Goal: Navigation & Orientation: Find specific page/section

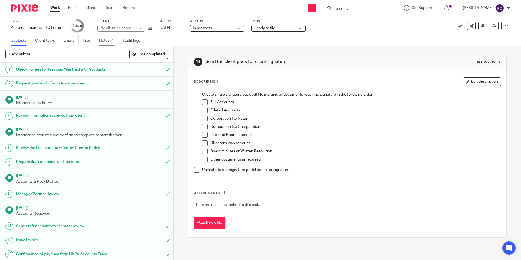
click at [113, 40] on link "Notes (4)" at bounding box center [109, 40] width 20 height 11
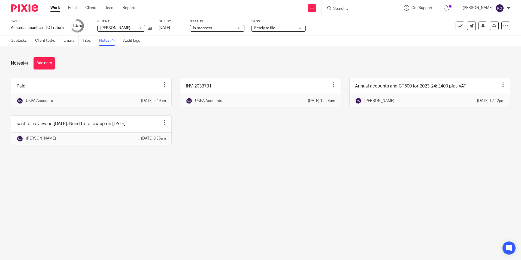
click at [360, 10] on input "Search" at bounding box center [357, 9] width 49 height 5
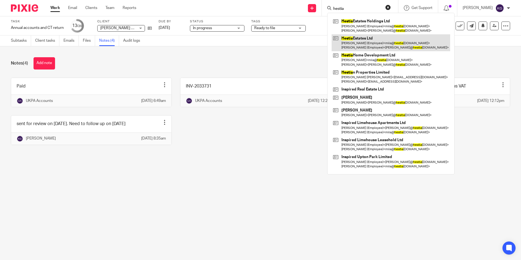
type input "hestia"
click at [379, 40] on link at bounding box center [391, 42] width 119 height 17
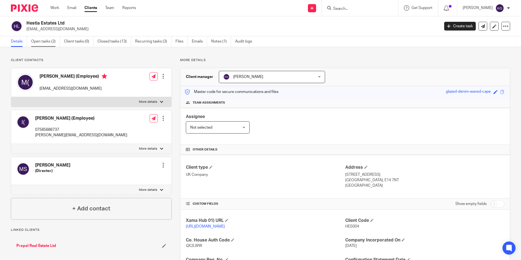
click at [49, 40] on link "Open tasks (2)" at bounding box center [45, 41] width 29 height 11
